Goal: Task Accomplishment & Management: Manage account settings

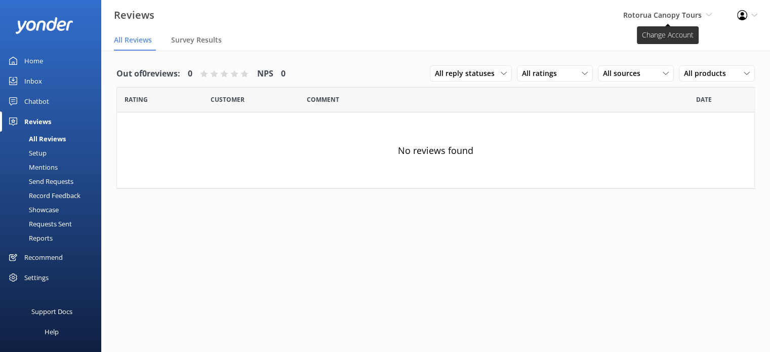
click at [685, 15] on span "Rotorua Canopy Tours" at bounding box center [663, 15] width 79 height 10
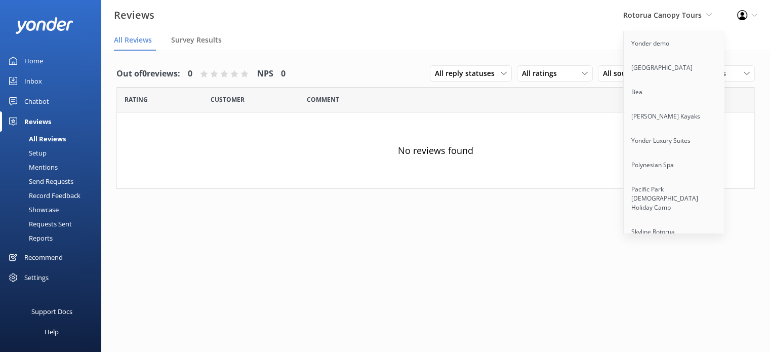
scroll to position [3294, 0]
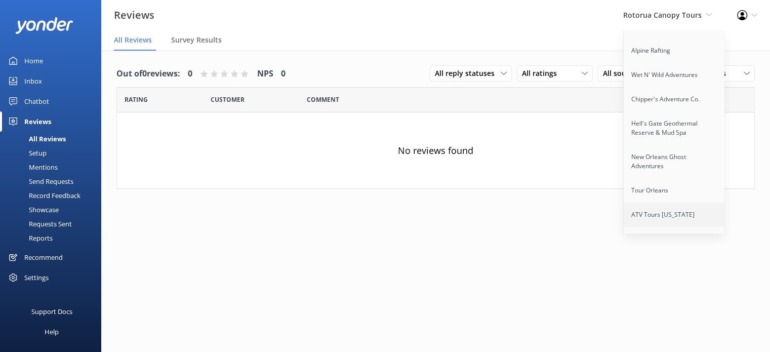
click at [661, 203] on link "ATV Tours [US_STATE]" at bounding box center [674, 215] width 101 height 24
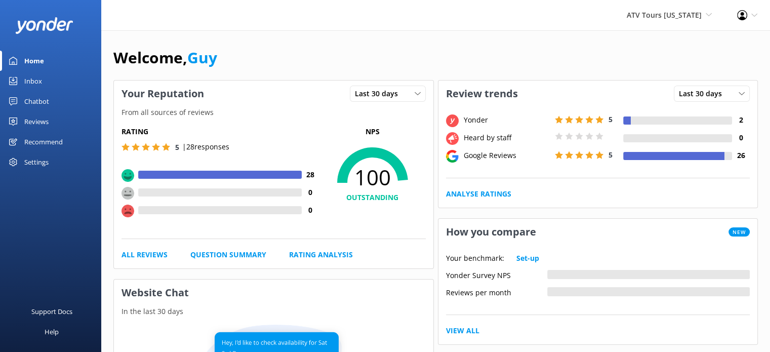
click at [186, 21] on div "ATV Tours [US_STATE] Yonder demo [GEOGRAPHIC_DATA] Bea [PERSON_NAME] Kayaks Yon…" at bounding box center [385, 15] width 770 height 30
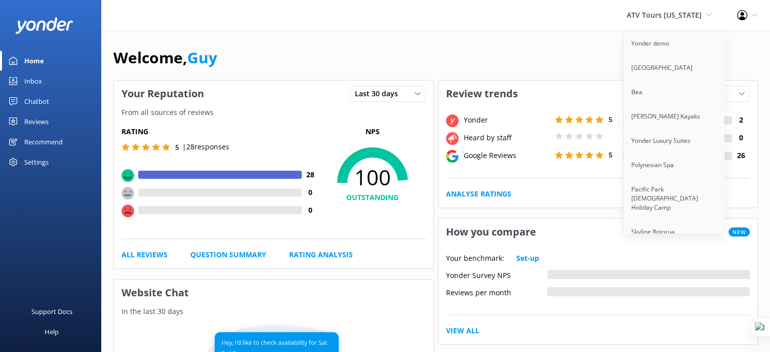
scroll to position [3294, 0]
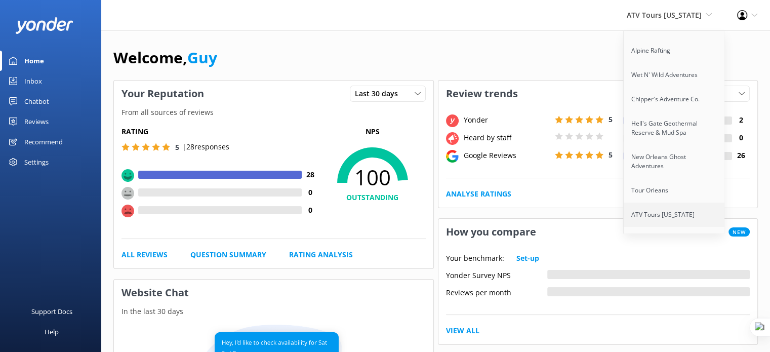
click at [673, 203] on link "ATV Tours [US_STATE]" at bounding box center [674, 215] width 101 height 24
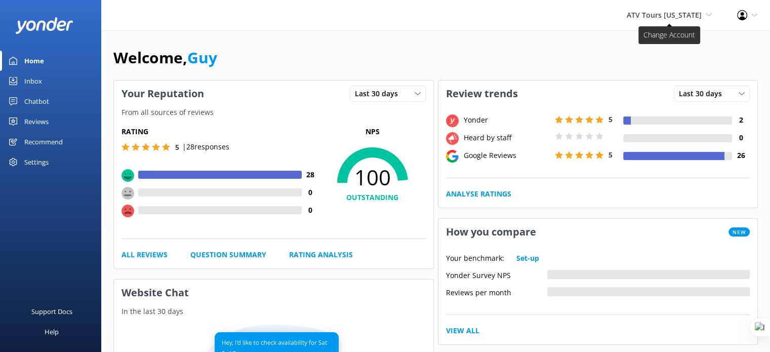
click at [639, 18] on span "ATV Tours [US_STATE]" at bounding box center [664, 15] width 75 height 10
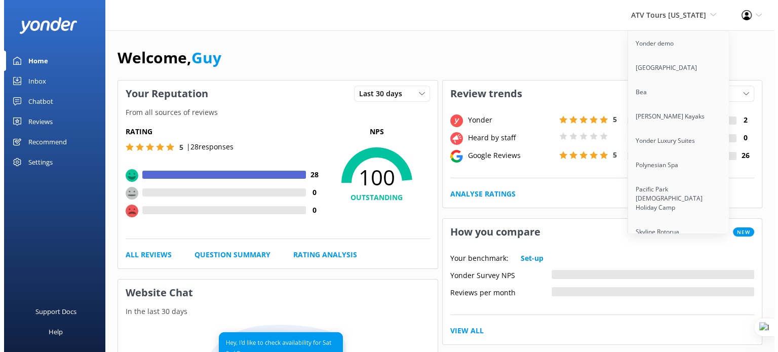
scroll to position [8251, 0]
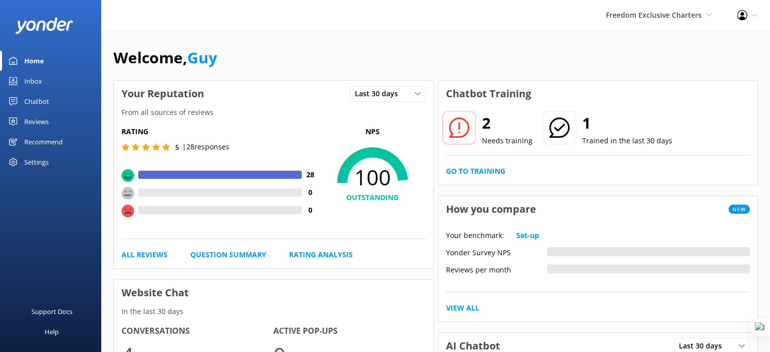
click at [41, 167] on div "Settings" at bounding box center [36, 162] width 24 height 20
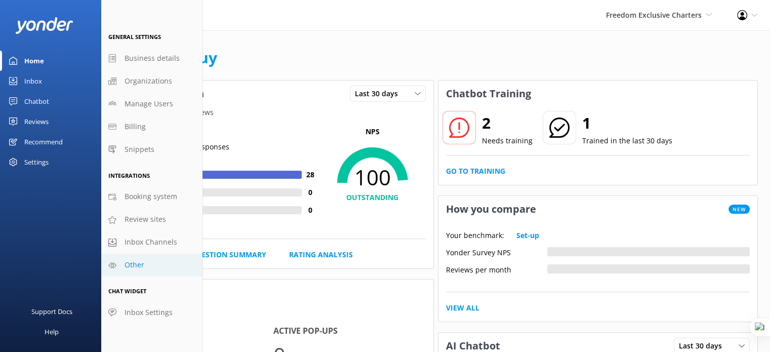
click at [128, 269] on span "Other" at bounding box center [135, 264] width 20 height 11
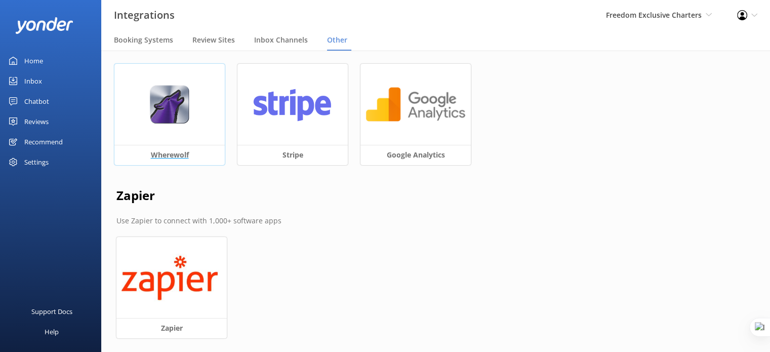
click at [166, 95] on img at bounding box center [169, 104] width 40 height 39
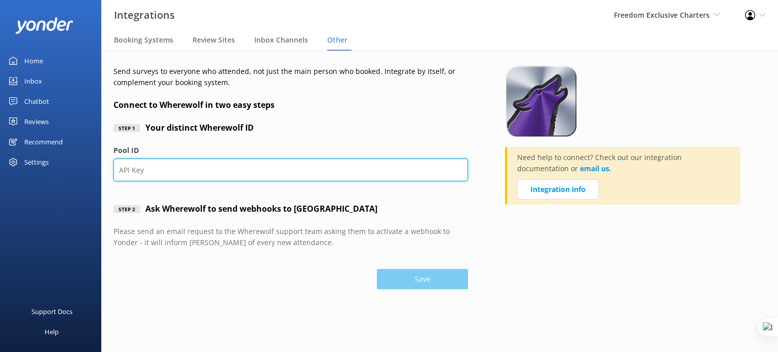
click at [176, 179] on input "Pool ID" at bounding box center [290, 170] width 355 height 23
paste input "thp9vj"
type input "thp9vj"
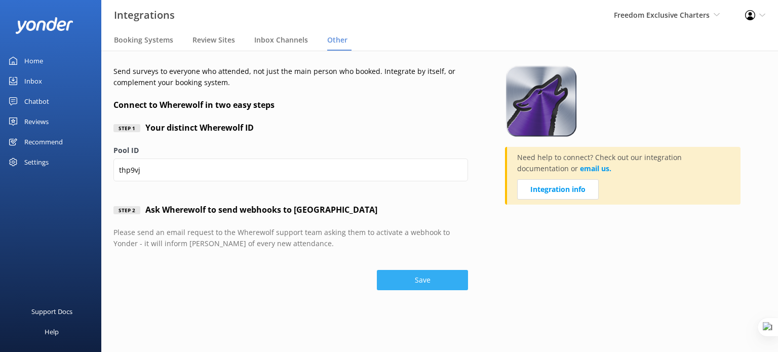
click at [428, 280] on button "Save" at bounding box center [422, 280] width 91 height 20
click at [425, 279] on button "Save" at bounding box center [422, 280] width 91 height 20
click at [38, 162] on div "Settings" at bounding box center [36, 162] width 24 height 20
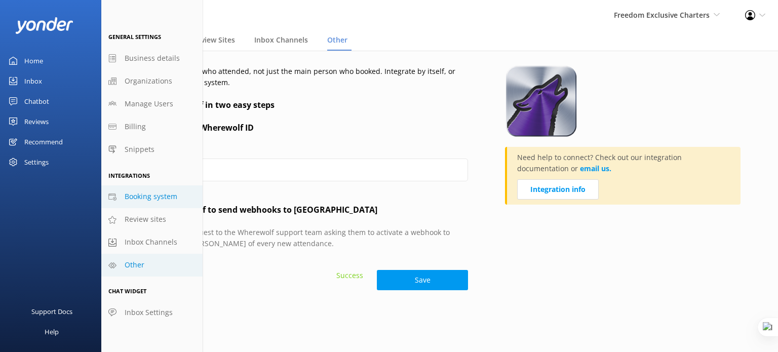
click at [159, 201] on span "Booking system" at bounding box center [151, 196] width 53 height 11
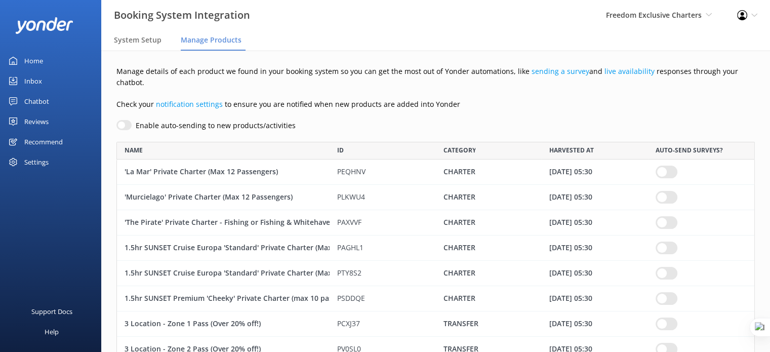
click at [28, 62] on div "Home" at bounding box center [33, 61] width 19 height 20
